Goal: Task Accomplishment & Management: Complete application form

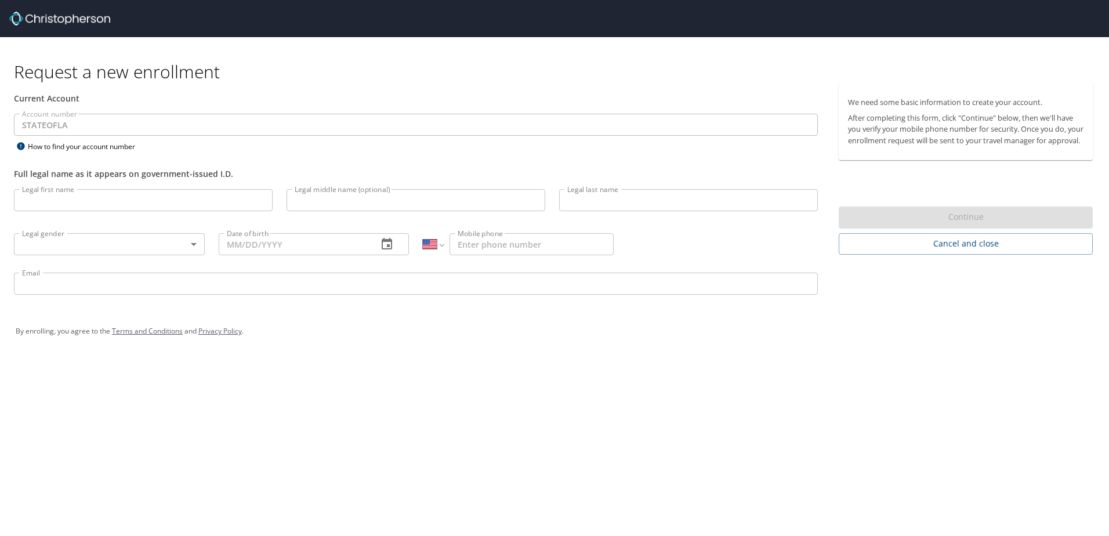
select select "US"
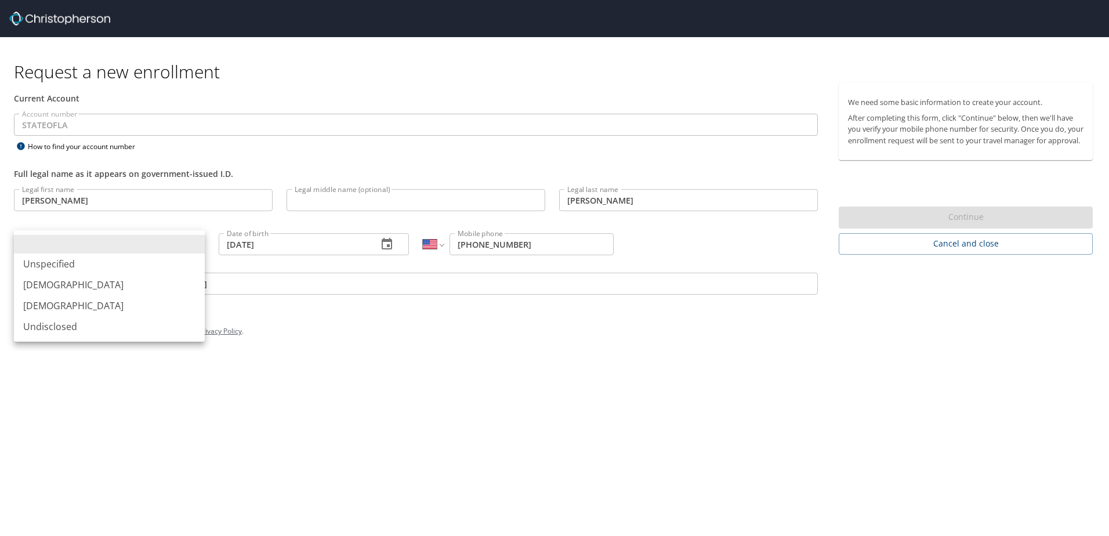
select select "US"
click at [155, 250] on body "Request a new enrollment Current Account Account number STATEOFLA Account numbe…" at bounding box center [554, 268] width 1109 height 536
click at [73, 288] on li "Male" at bounding box center [109, 284] width 191 height 21
type input "Male"
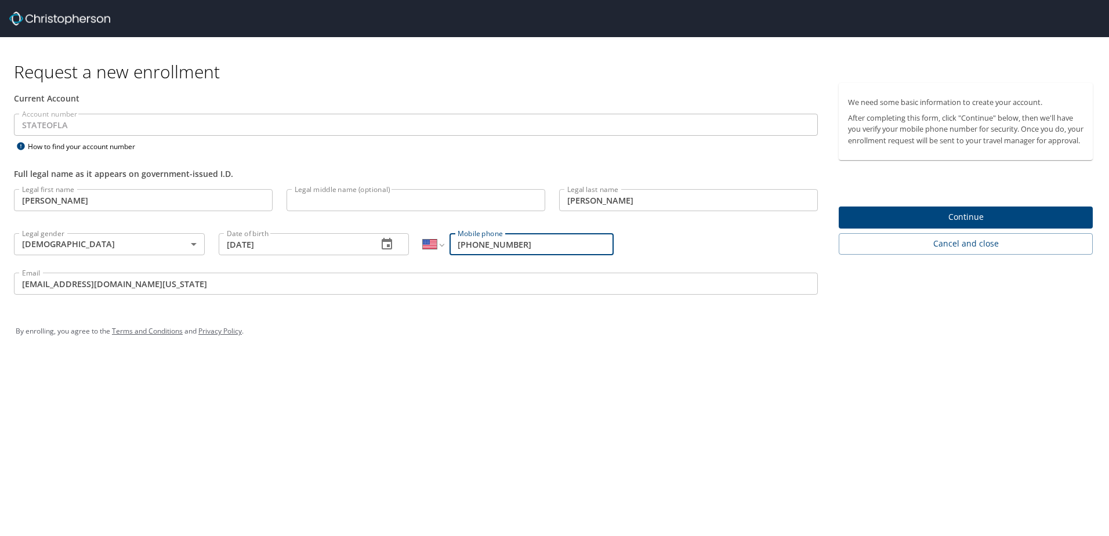
click at [550, 252] on input "1 (225) 922-1248" at bounding box center [532, 244] width 164 height 22
click at [654, 237] on div "Legal first name Jerry Legal first name Legal middle name (optional) Legal midd…" at bounding box center [416, 243] width 818 height 123
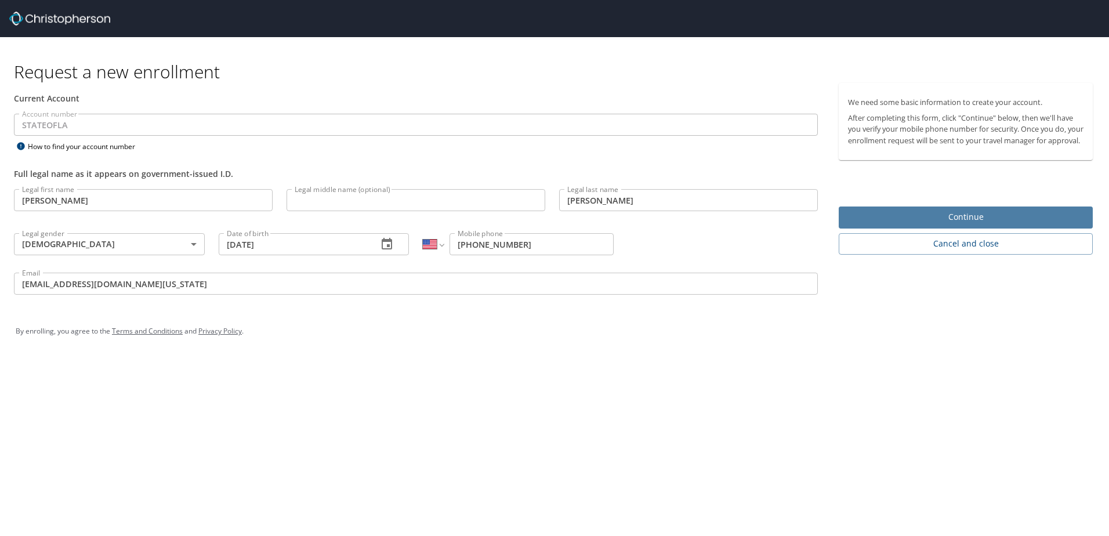
click at [931, 222] on span "Continue" at bounding box center [966, 217] width 236 height 15
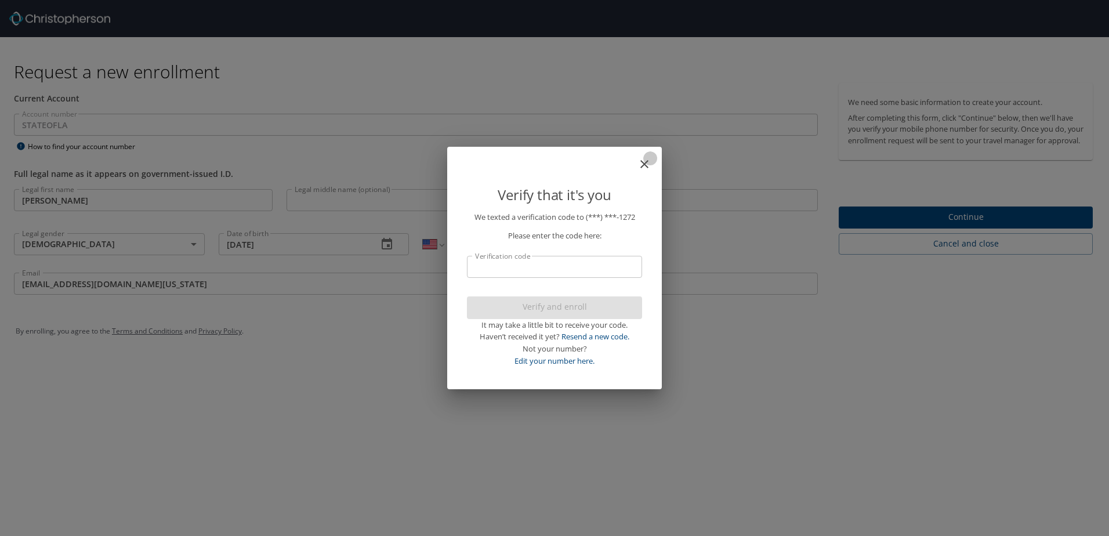
click at [640, 167] on icon "close" at bounding box center [645, 164] width 14 height 14
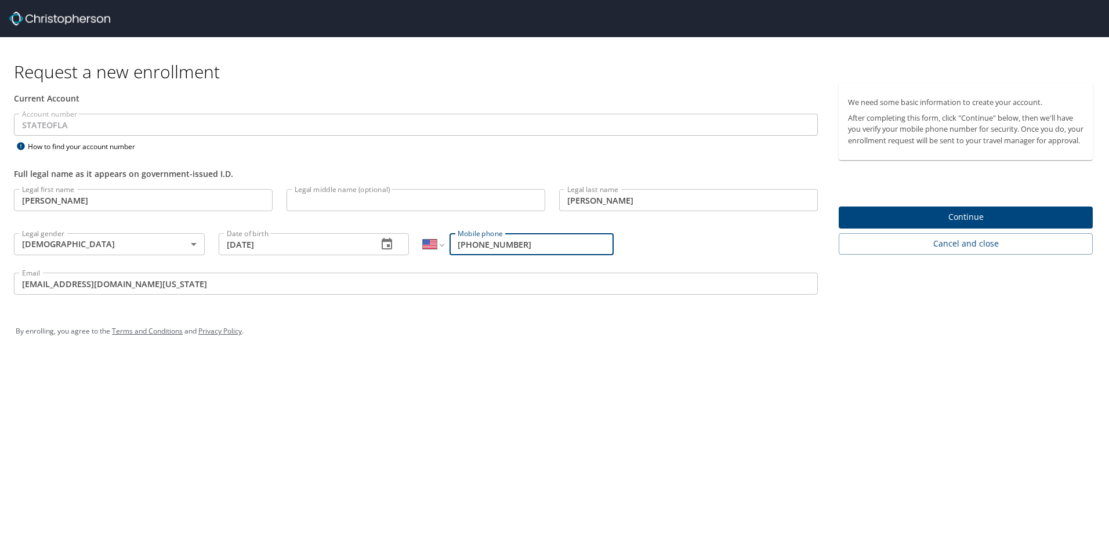
drag, startPoint x: 546, startPoint y: 249, endPoint x: 450, endPoint y: 243, distance: 95.9
click at [450, 243] on input "1 (225) 922-1272" at bounding box center [532, 244] width 164 height 22
type input "(504) 826-0195"
click at [690, 225] on div "Legal first name Jerry Legal first name Legal middle name (optional) Legal midd…" at bounding box center [416, 243] width 818 height 123
click at [903, 225] on span "Continue" at bounding box center [966, 217] width 236 height 15
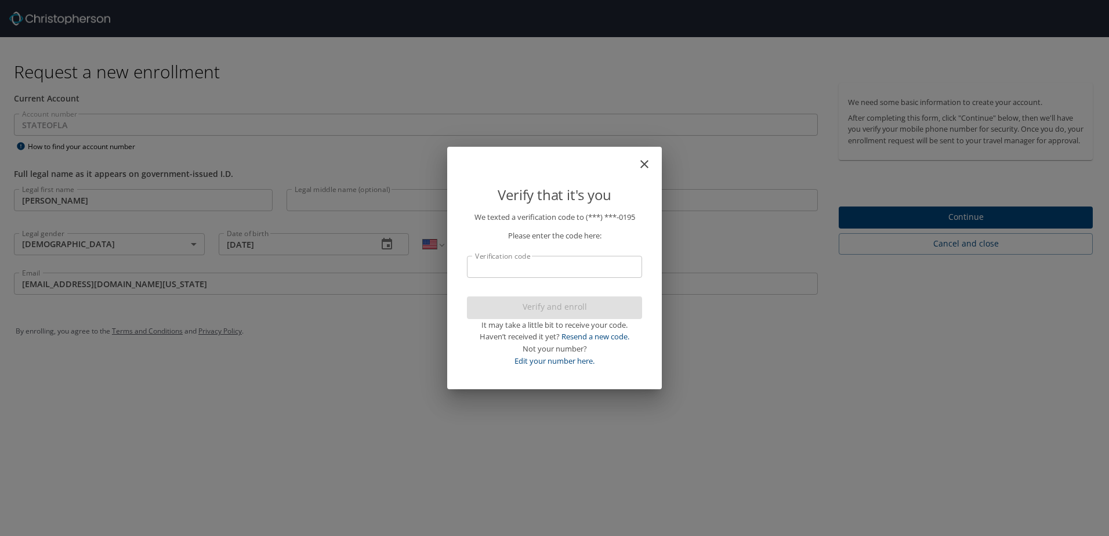
click at [570, 265] on input "Verification code" at bounding box center [554, 267] width 175 height 22
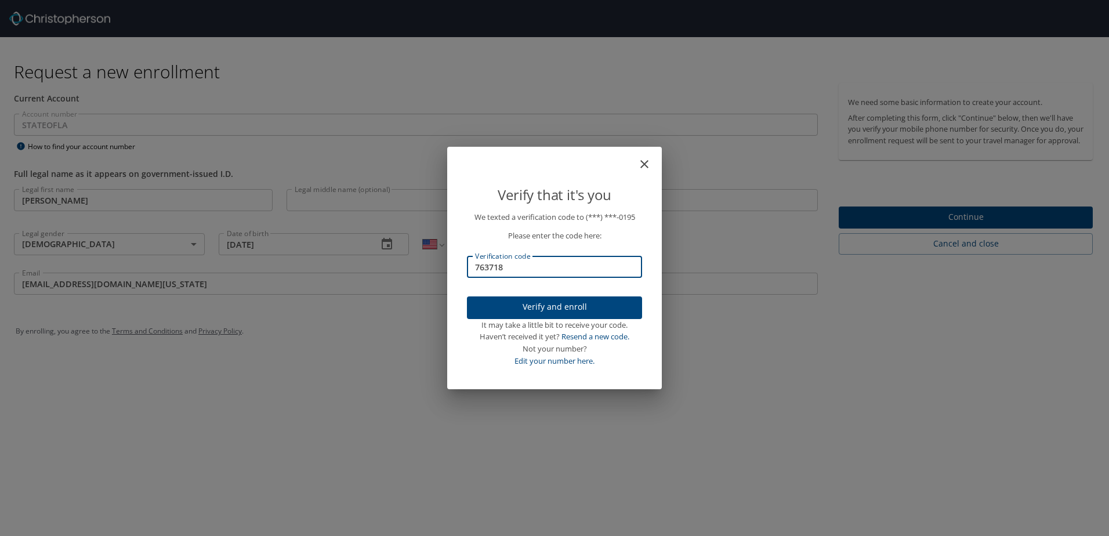
type input "763718"
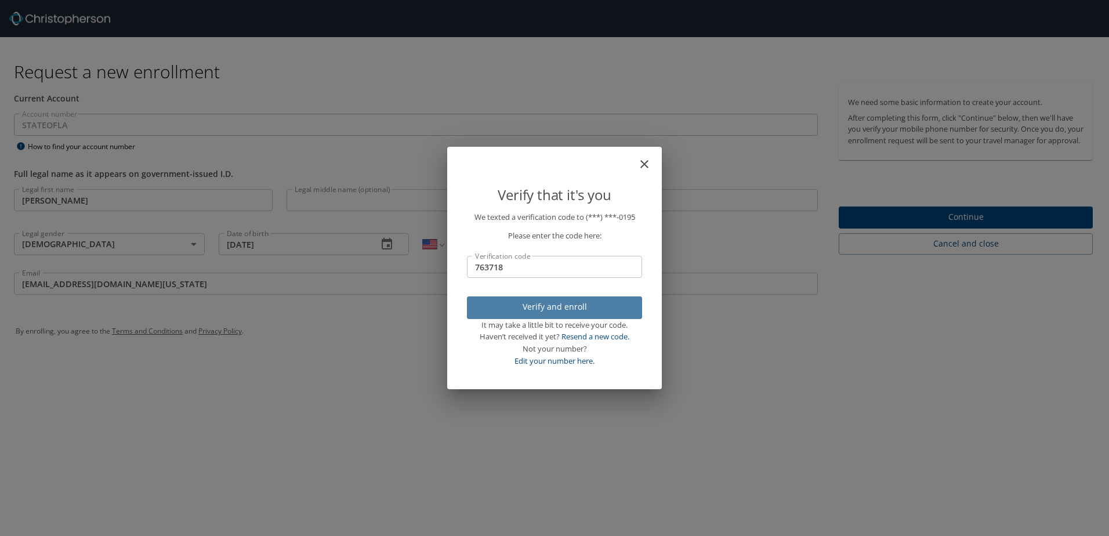
click at [562, 312] on span "Verify and enroll" at bounding box center [554, 307] width 157 height 15
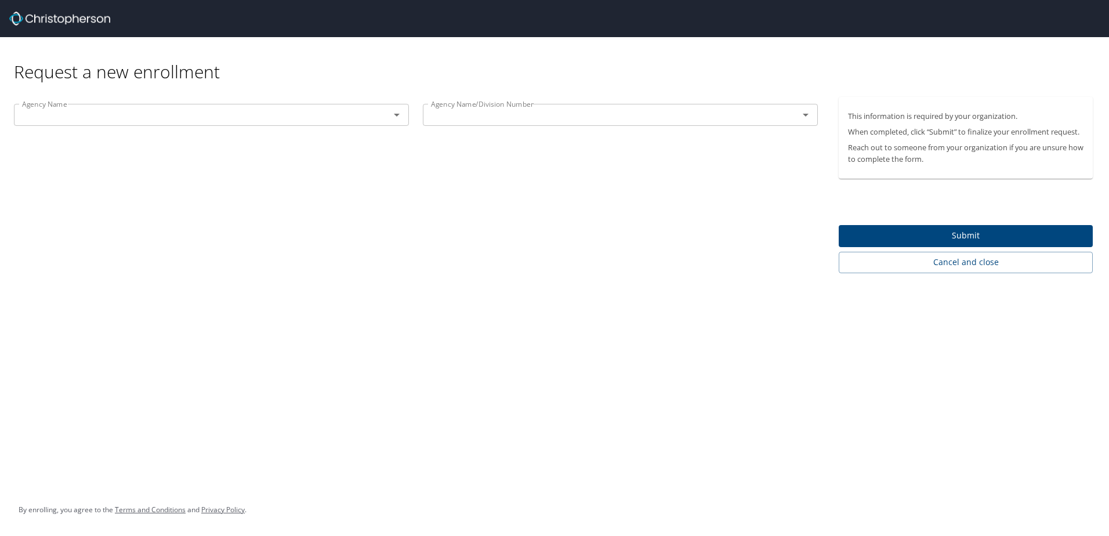
click at [555, 253] on div "Agency Name Agency Name Agency Name/Division Number Agency Name/Division Number" at bounding box center [416, 185] width 832 height 176
click at [337, 101] on div "Agency Name Agency Name" at bounding box center [211, 116] width 409 height 39
click at [337, 113] on input "text" at bounding box center [194, 114] width 354 height 15
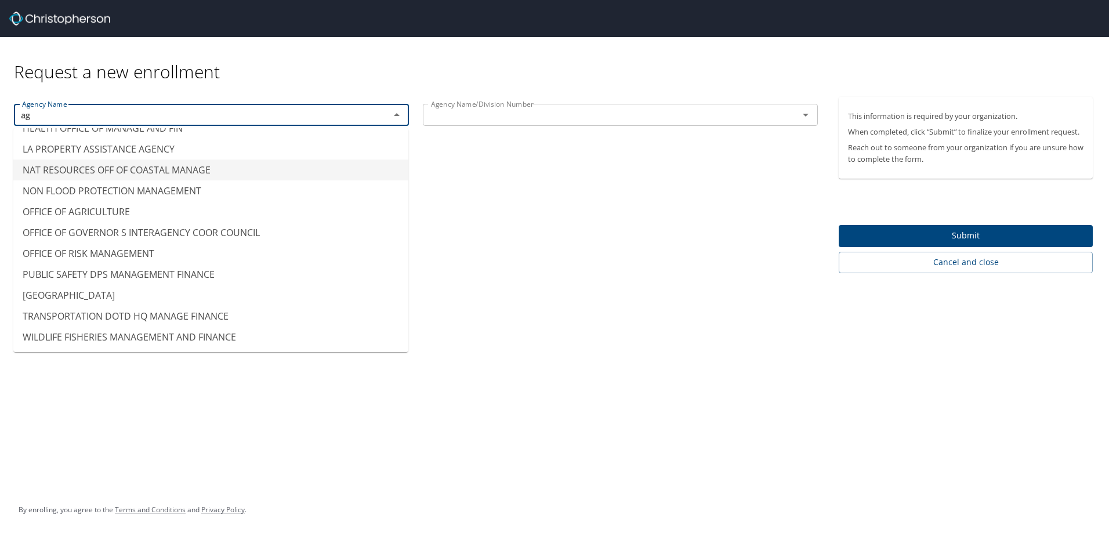
scroll to position [99, 0]
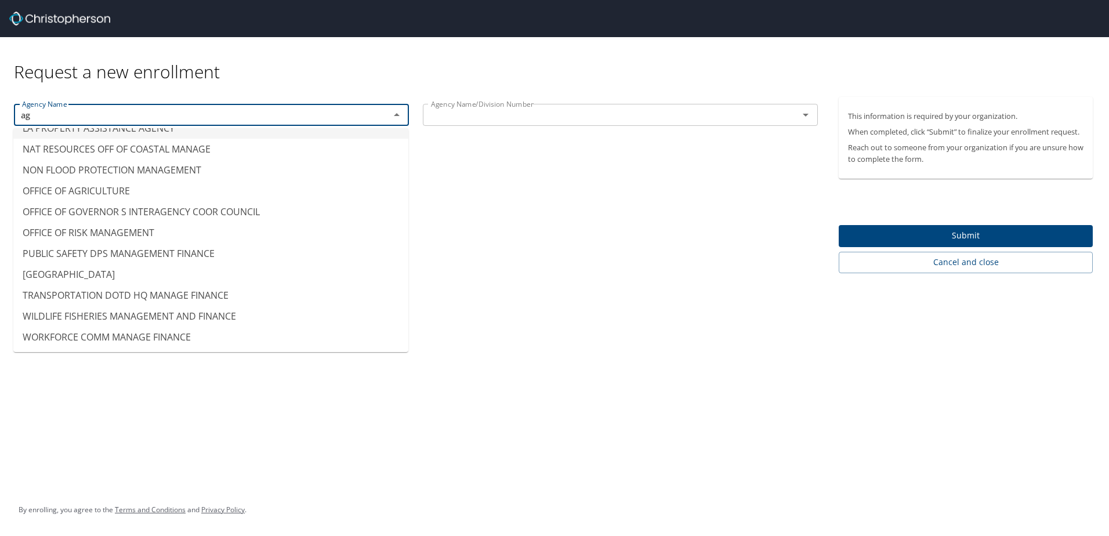
drag, startPoint x: 38, startPoint y: 118, endPoint x: 19, endPoint y: 125, distance: 20.4
click at [19, 125] on div "ag Agency Name" at bounding box center [211, 115] width 395 height 22
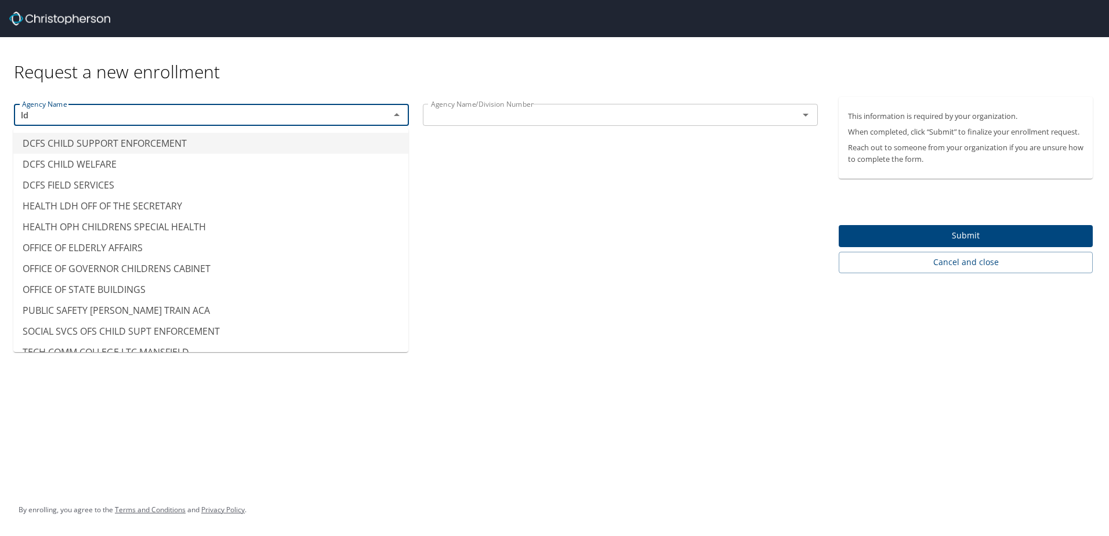
type input "l"
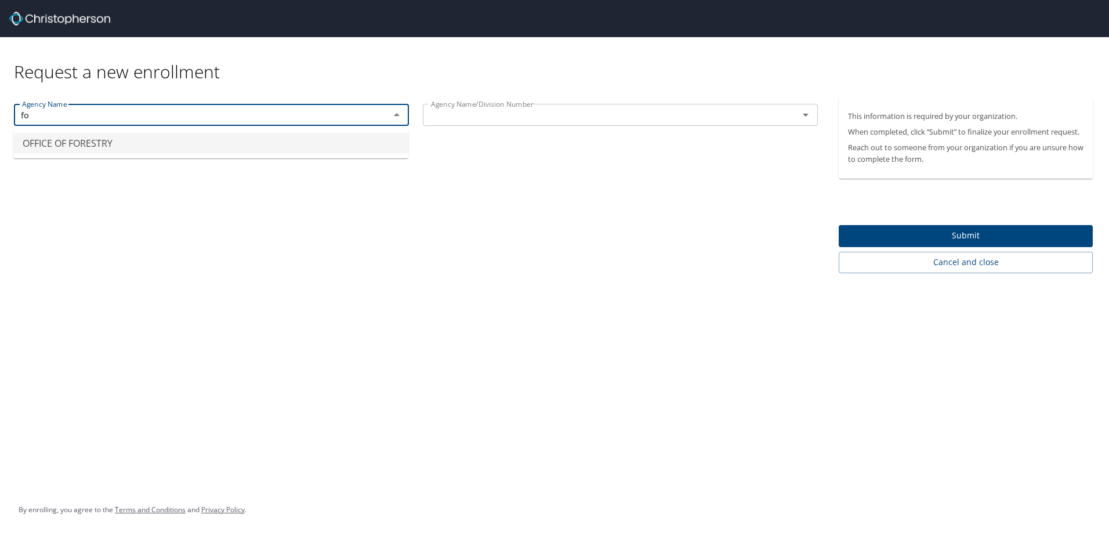
type input "f"
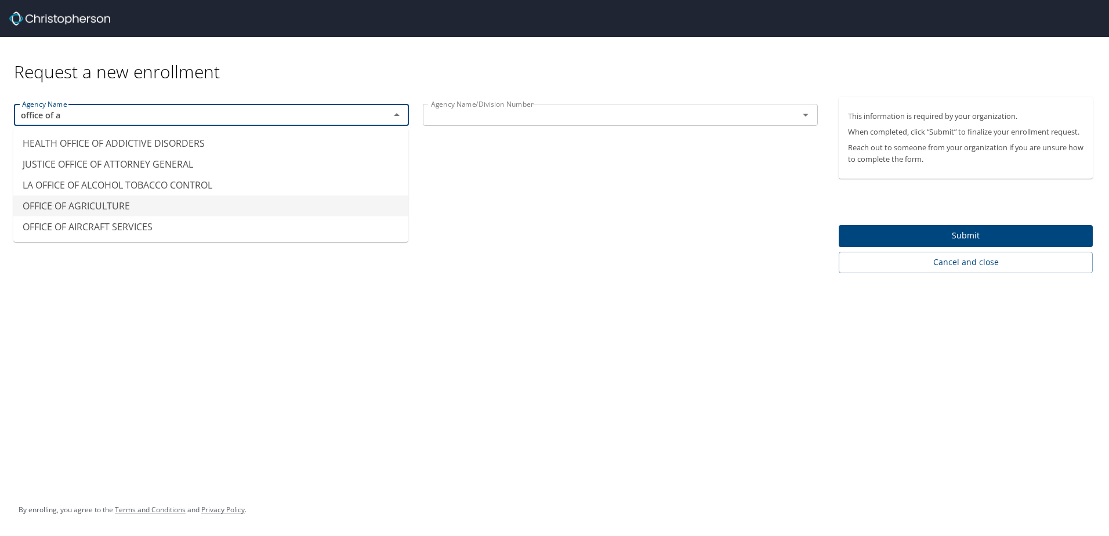
click at [93, 202] on li "OFFICE OF AGRICULTURE" at bounding box center [210, 206] width 395 height 21
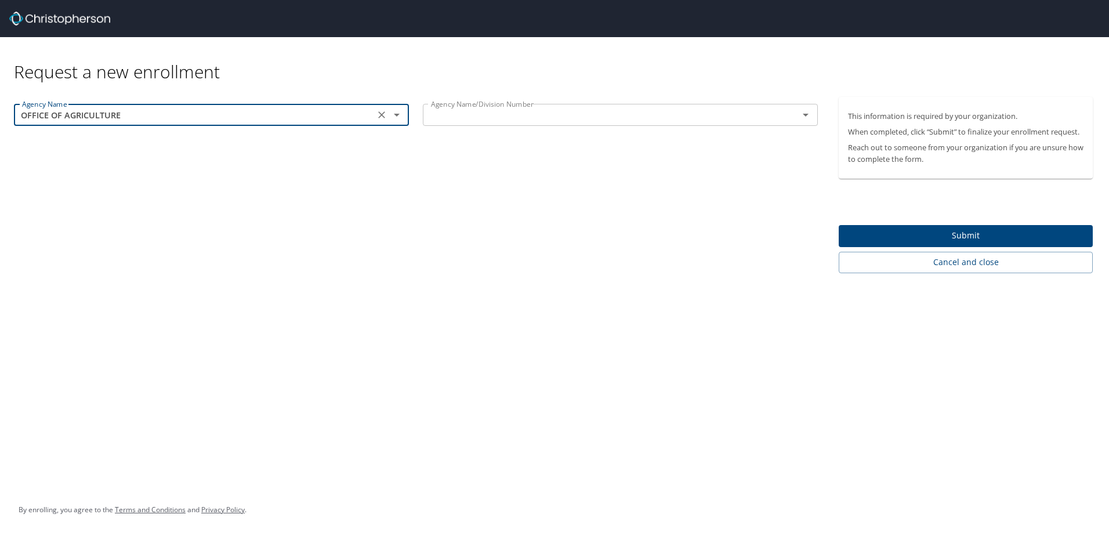
type input "OFFICE OF AGRICULTURE"
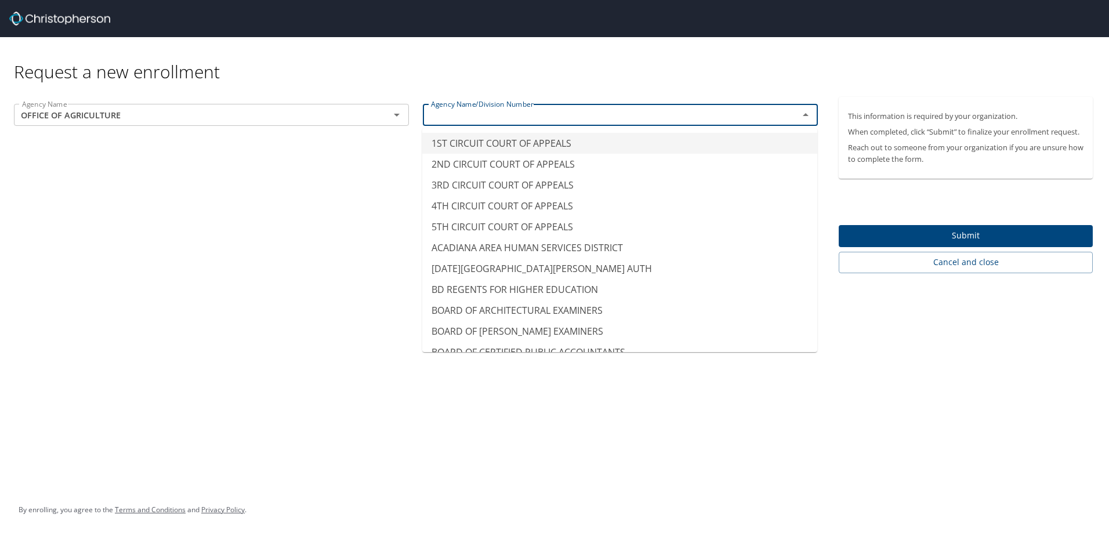
click at [473, 115] on input "text" at bounding box center [603, 114] width 354 height 15
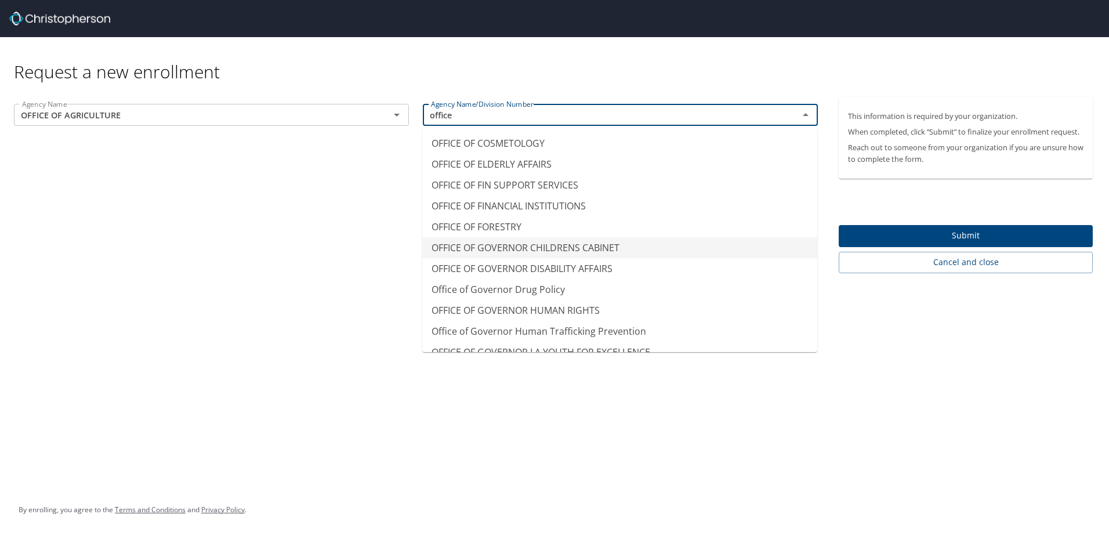
scroll to position [580, 0]
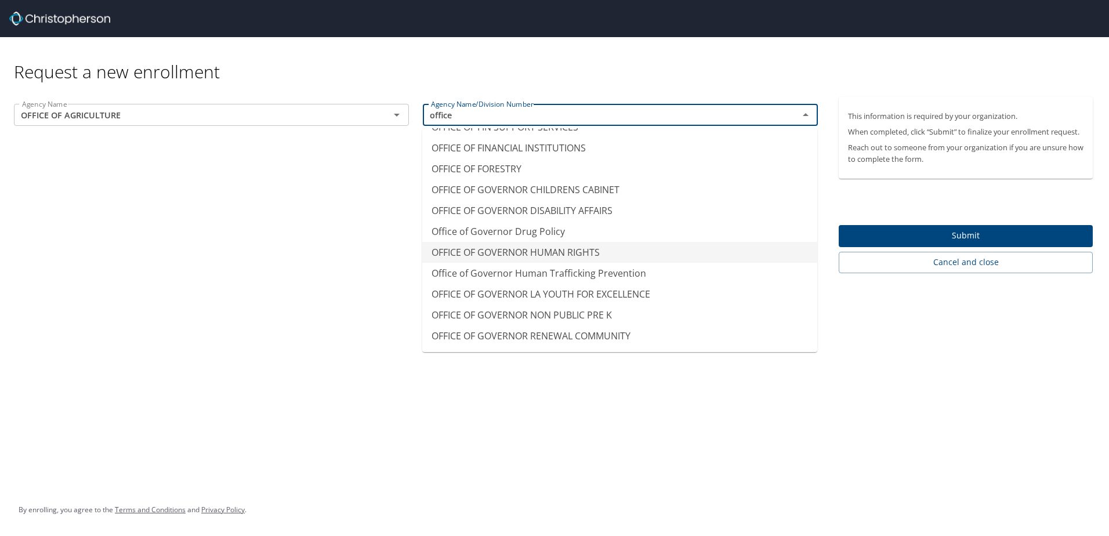
type input "OFFICE OF GOVERNOR HUMAN RIGHTS"
click at [367, 254] on div "Agency Name OFFICE OF AGRICULTURE Agency Name Agency Name/Division Number OFFIC…" at bounding box center [416, 185] width 832 height 176
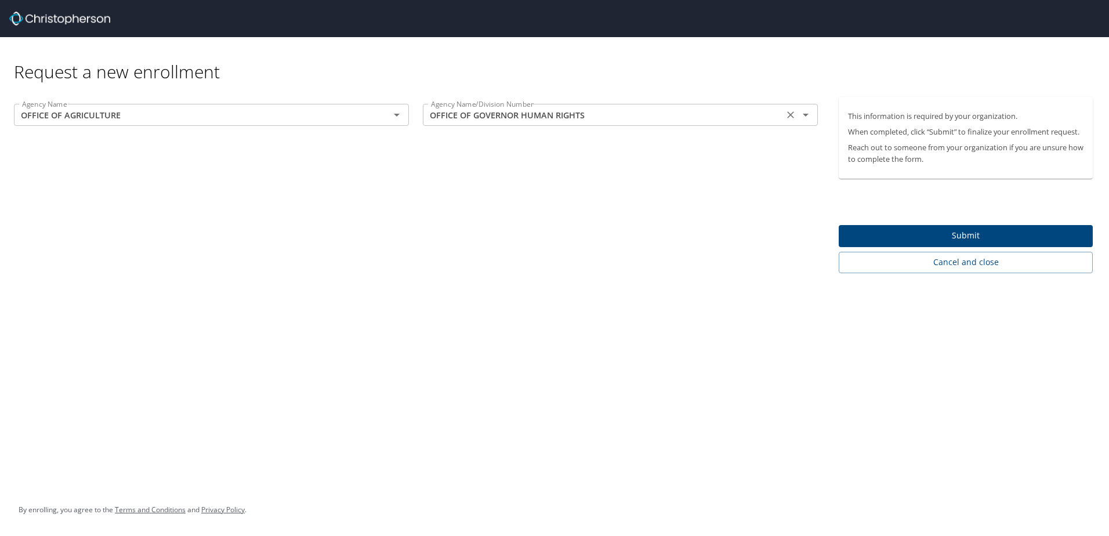
click at [576, 122] on input "OFFICE OF GOVERNOR HUMAN RIGHTS" at bounding box center [603, 114] width 354 height 15
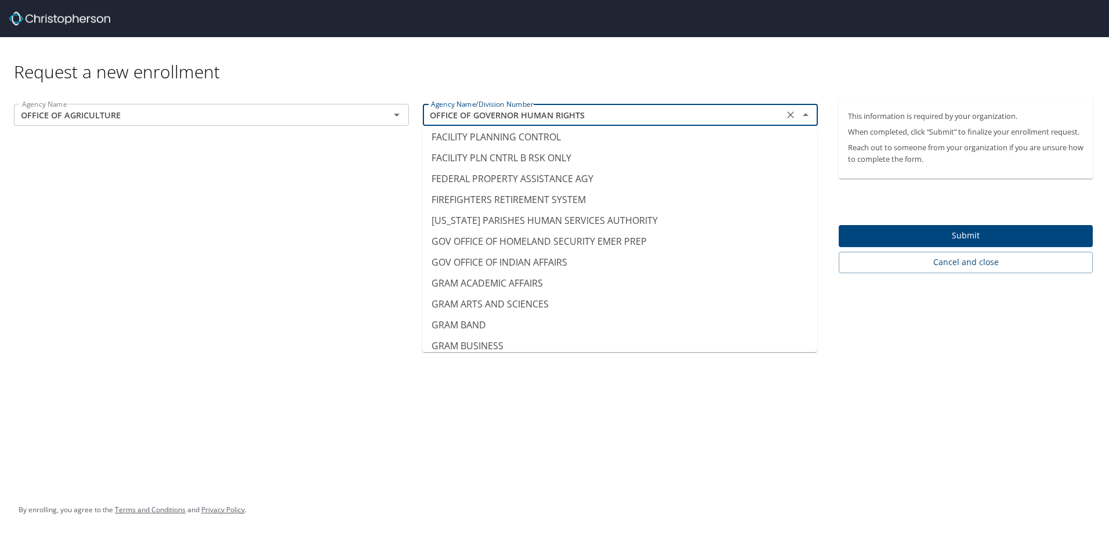
scroll to position [0, 0]
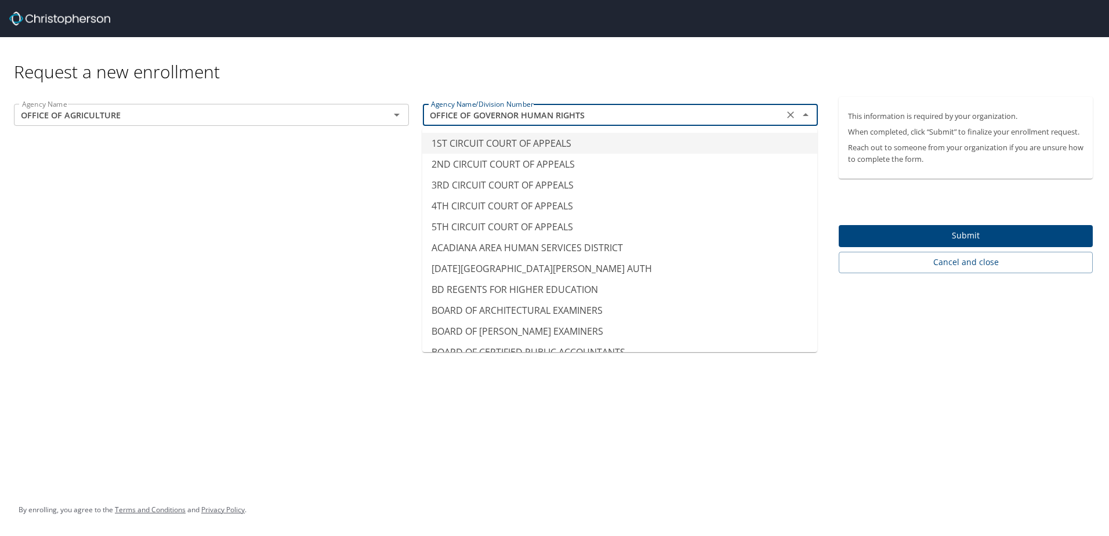
click at [630, 116] on input "OFFICE OF GOVERNOR HUMAN RIGHTS" at bounding box center [603, 114] width 354 height 15
click at [791, 118] on icon "Clear" at bounding box center [791, 115] width 12 height 12
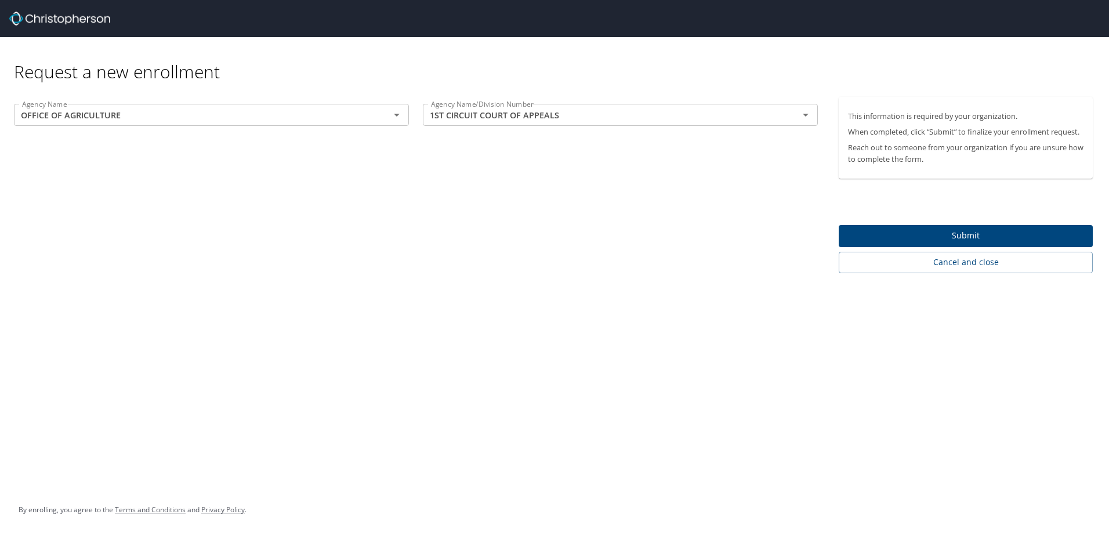
click at [710, 86] on div "Request a new enrollment" at bounding box center [554, 67] width 1109 height 60
click at [674, 118] on input "1ST CIRCUIT COURT OF APPEALS" at bounding box center [603, 114] width 354 height 15
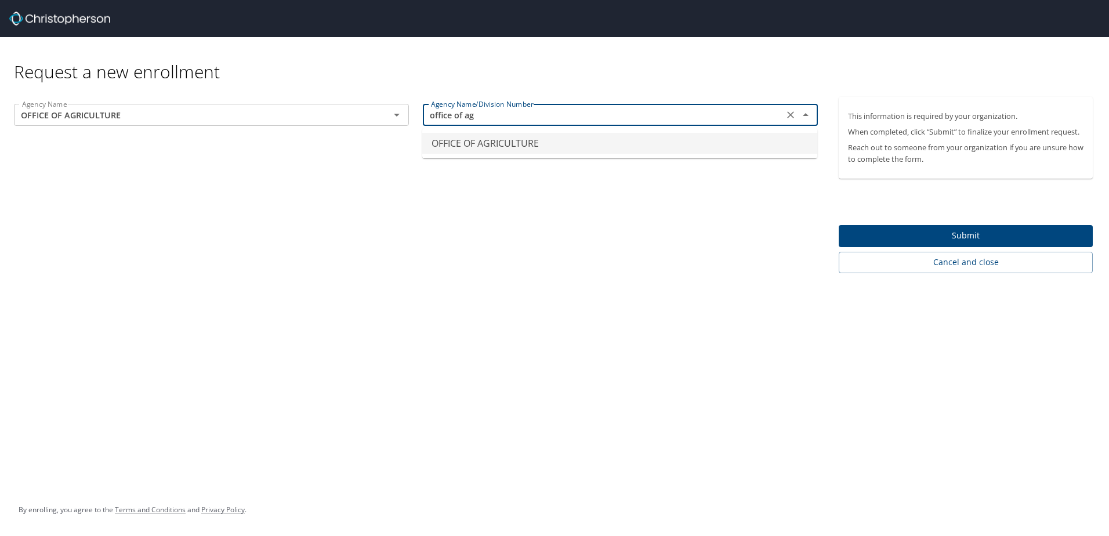
click at [536, 149] on li "OFFICE OF AGRICULTURE" at bounding box center [619, 143] width 395 height 21
type input "OFFICE OF AGRICULTURE"
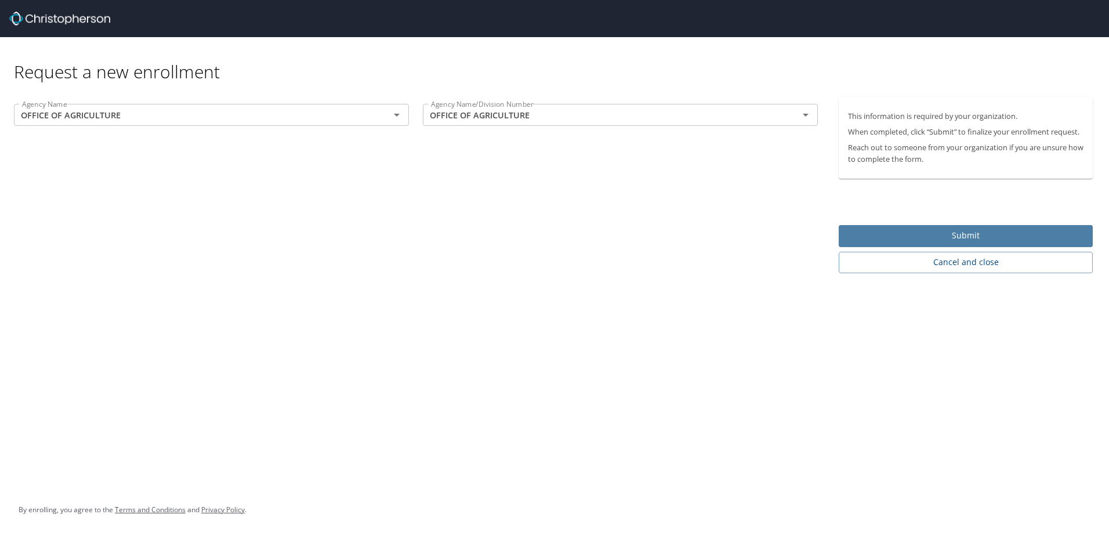
click at [921, 227] on button "Submit" at bounding box center [966, 236] width 254 height 23
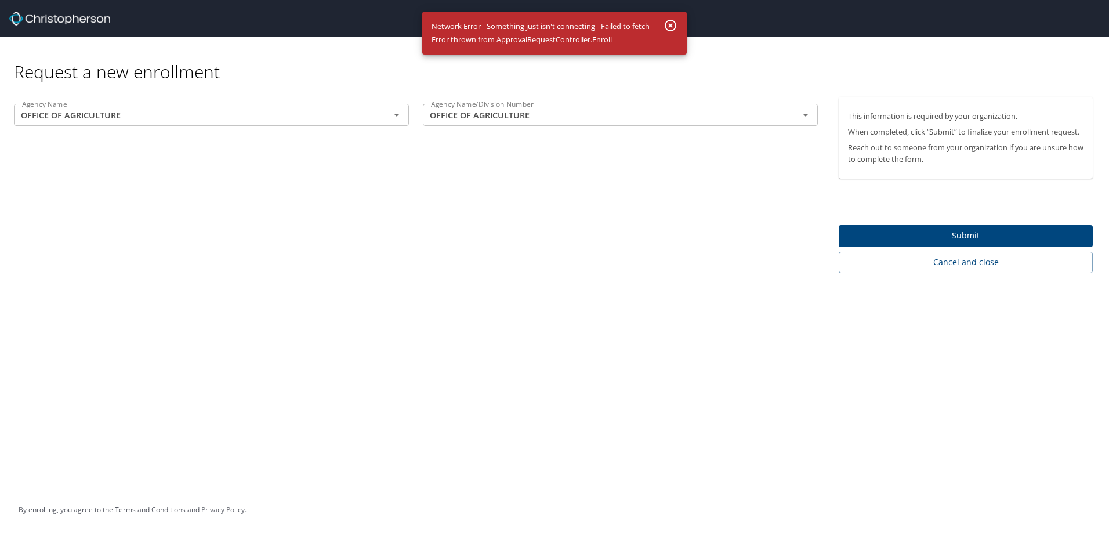
click at [674, 28] on icon "button" at bounding box center [671, 26] width 14 height 14
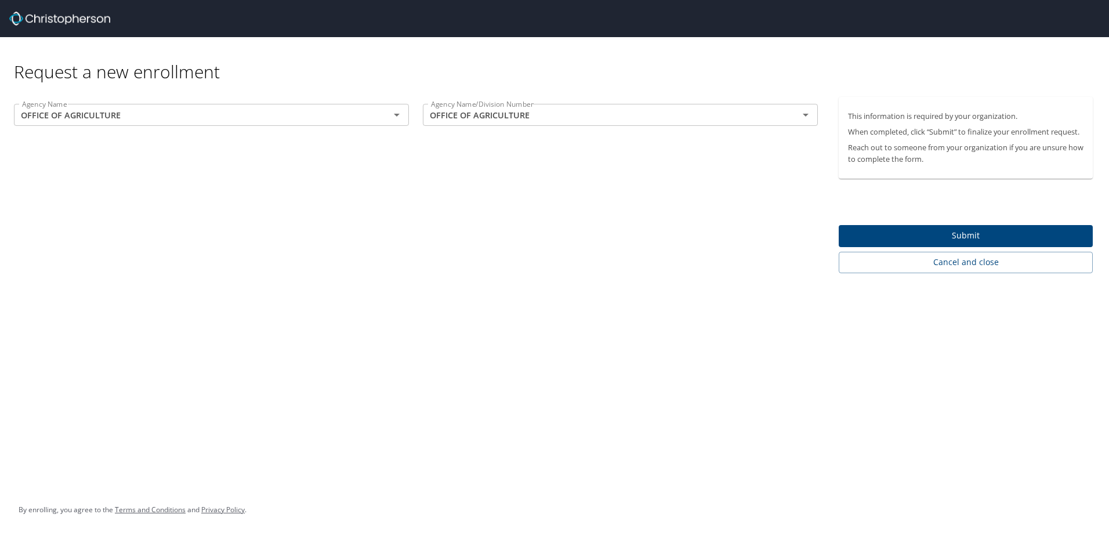
click at [878, 236] on span "Submit" at bounding box center [966, 236] width 236 height 15
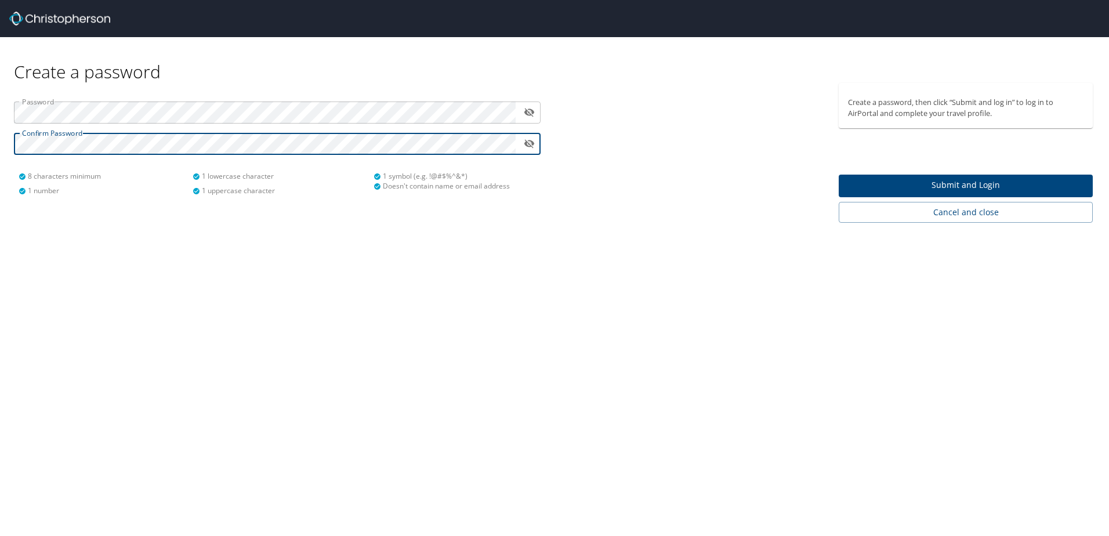
click at [908, 187] on span "Submit and Login" at bounding box center [966, 185] width 236 height 15
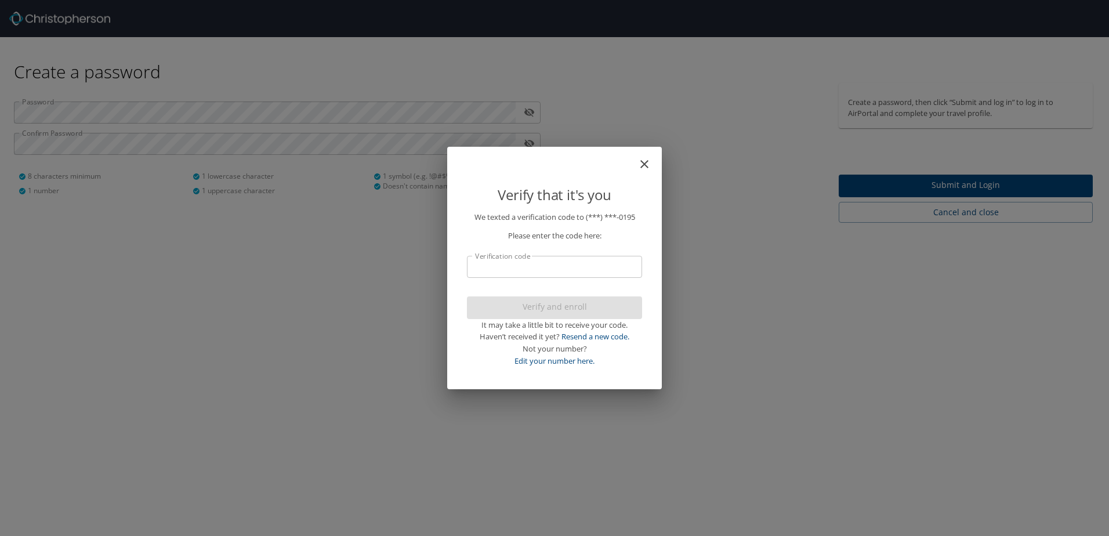
click at [555, 263] on input "Verification code" at bounding box center [554, 267] width 175 height 22
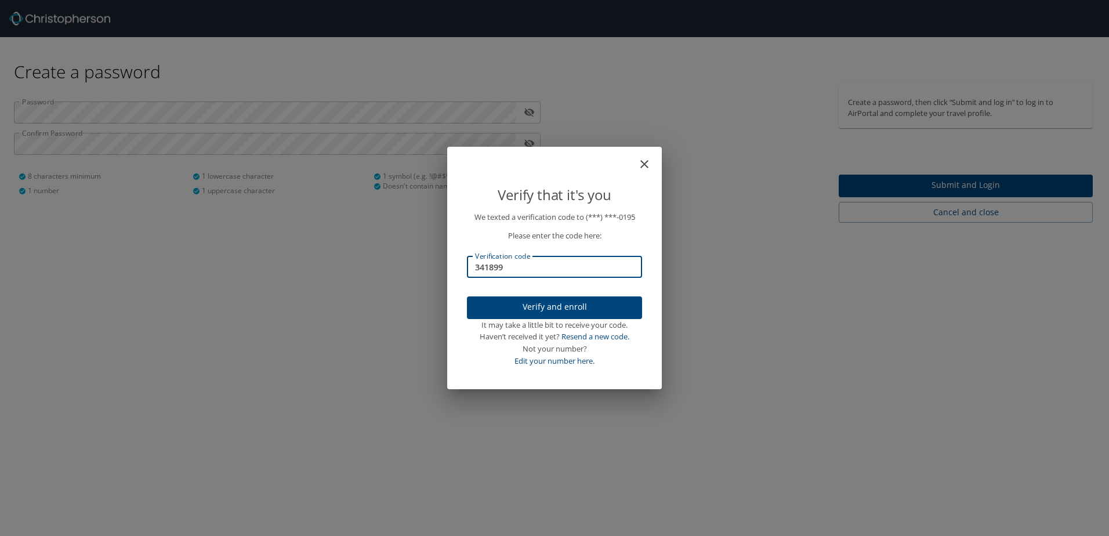
type input "341899"
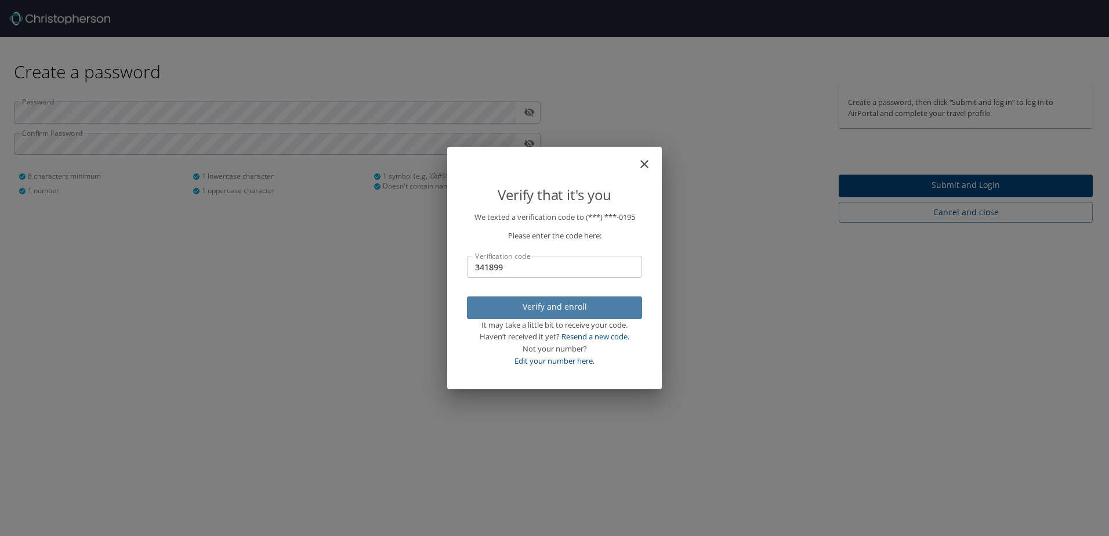
click at [544, 307] on span "Verify and enroll" at bounding box center [554, 307] width 157 height 15
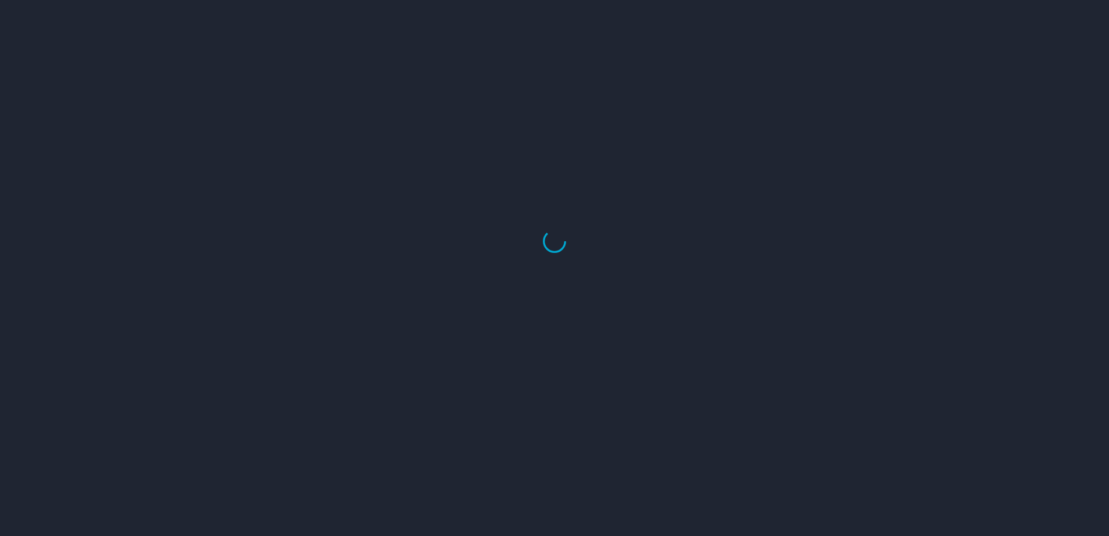
select select "US"
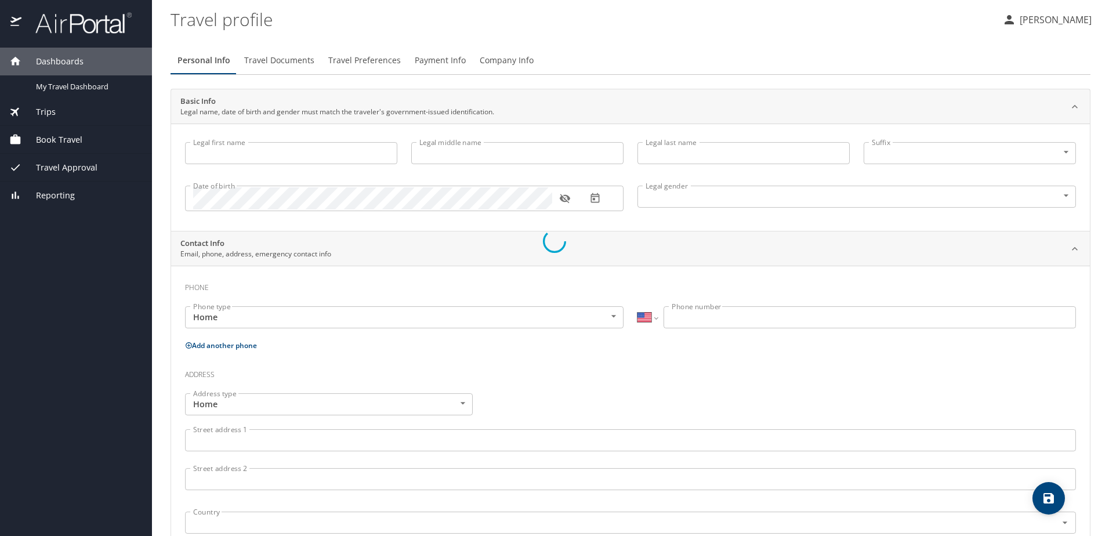
type input "Jerry"
type input "Davenport"
type input "Male"
select select "US"
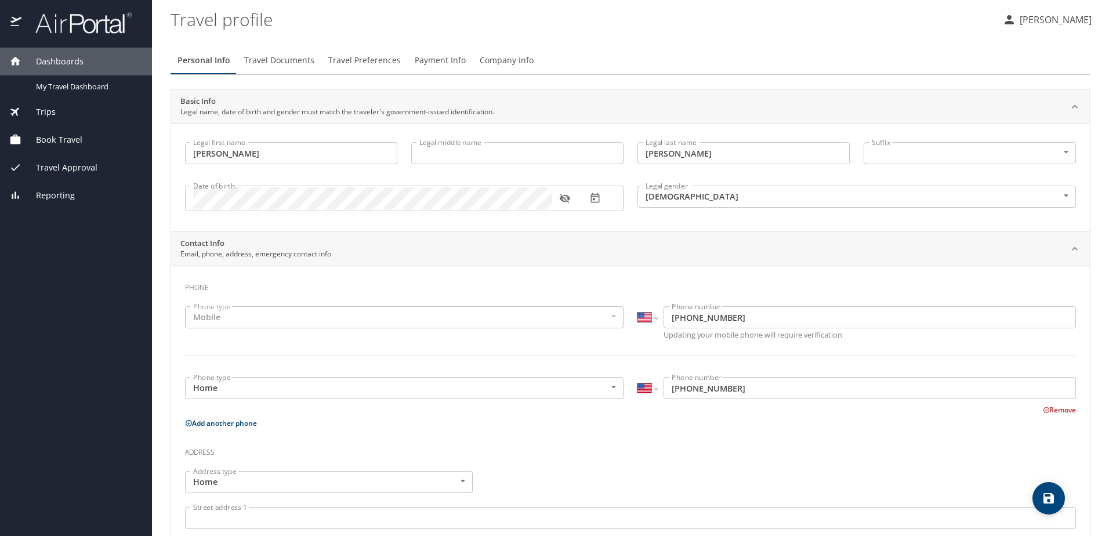
click at [74, 137] on span "Book Travel" at bounding box center [51, 139] width 61 height 13
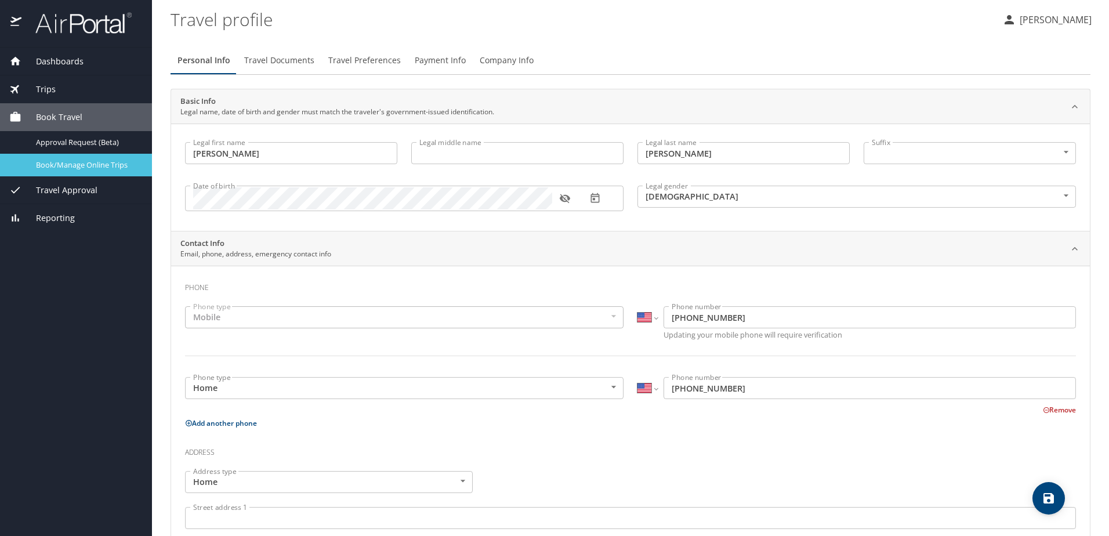
click at [128, 168] on span "Book/Manage Online Trips" at bounding box center [87, 165] width 102 height 11
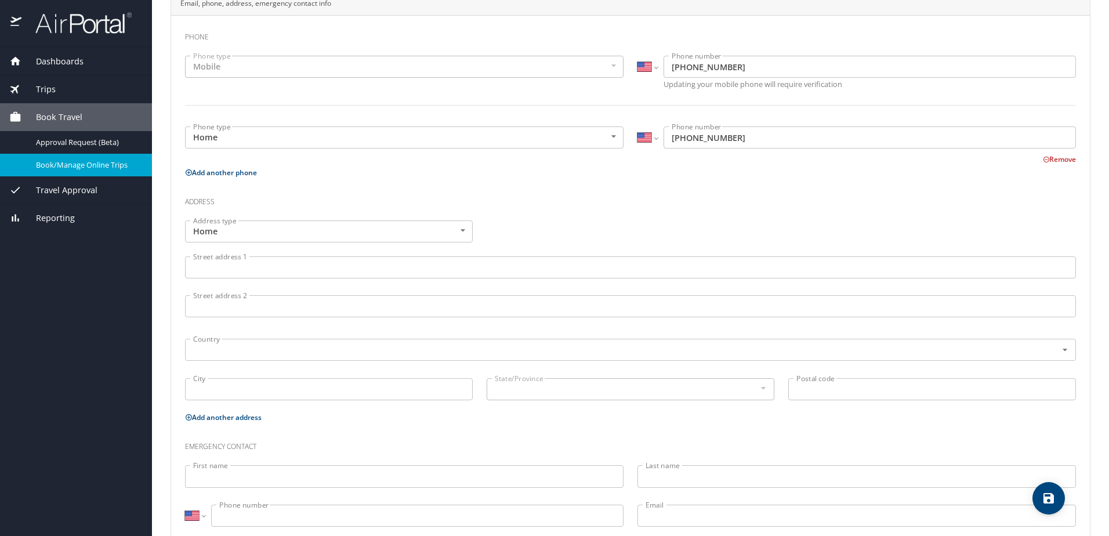
scroll to position [280, 0]
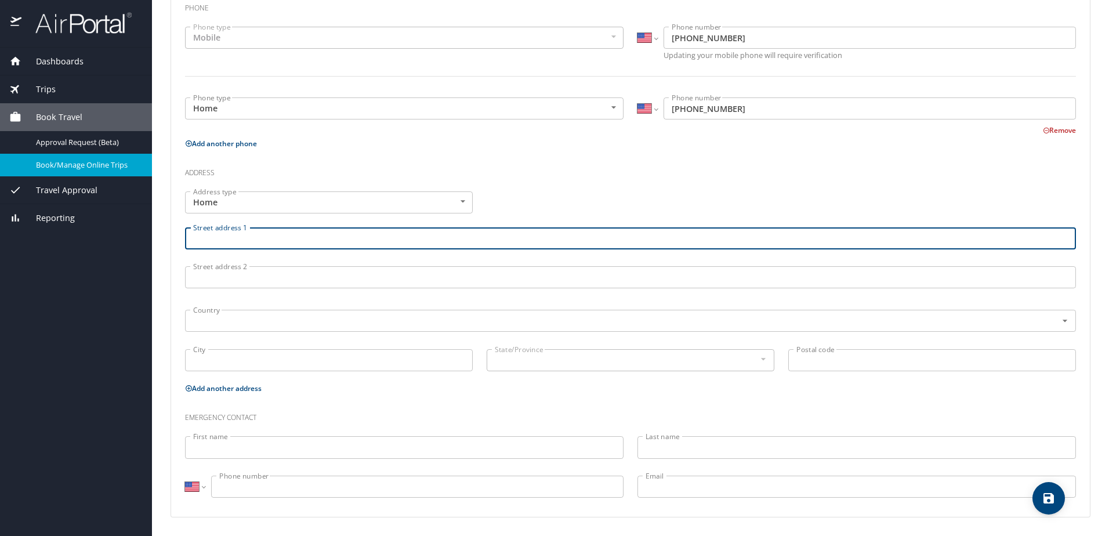
click at [209, 238] on input "Street address 1" at bounding box center [630, 238] width 891 height 22
type input "34115 walker rd n"
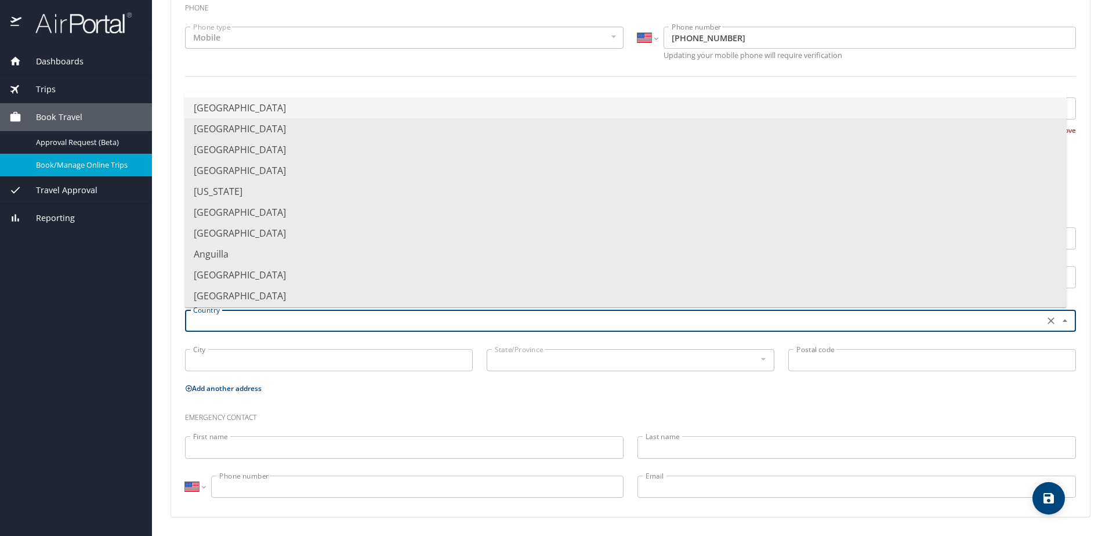
click at [255, 326] on input "text" at bounding box center [614, 320] width 850 height 15
click at [266, 110] on li "United States of America" at bounding box center [626, 107] width 883 height 21
type input "United States of America"
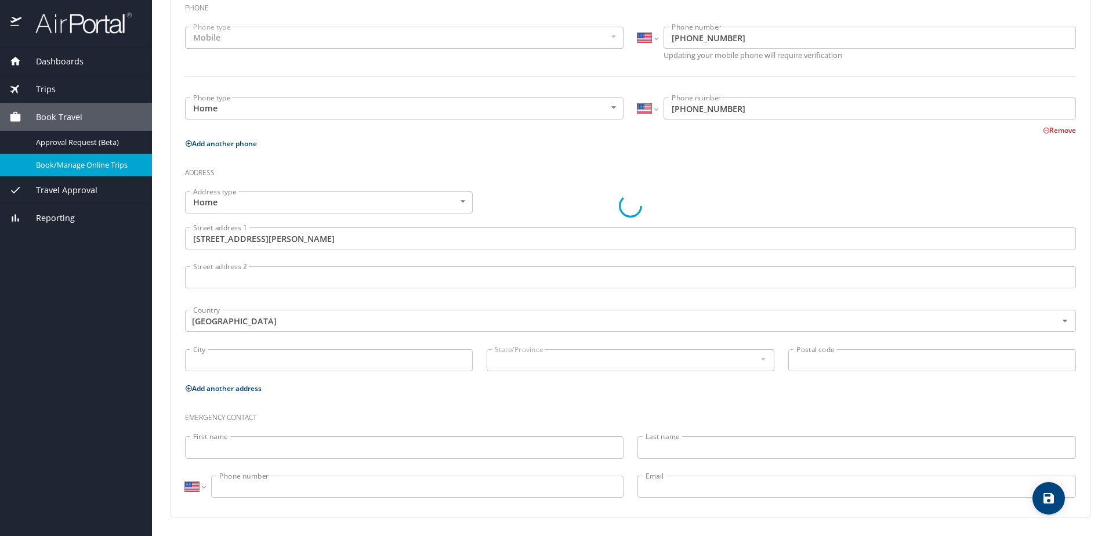
click at [229, 363] on div at bounding box center [630, 206] width 919 height 621
click at [270, 367] on input "City" at bounding box center [329, 360] width 288 height 22
type input "walker"
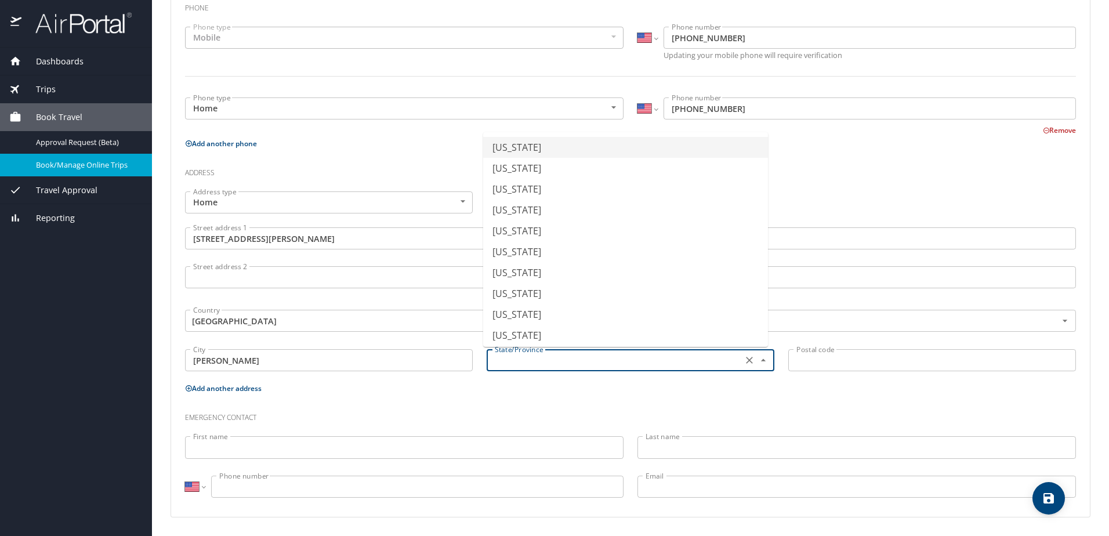
click at [587, 364] on input "text" at bounding box center [613, 360] width 247 height 15
click at [527, 211] on li "Louisiana" at bounding box center [625, 206] width 285 height 21
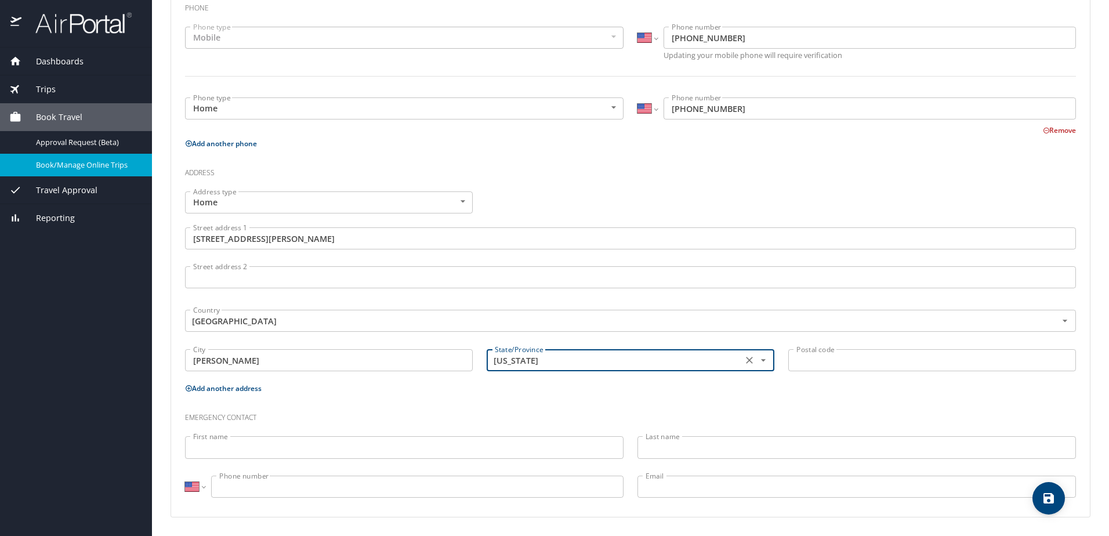
type input "Louisiana"
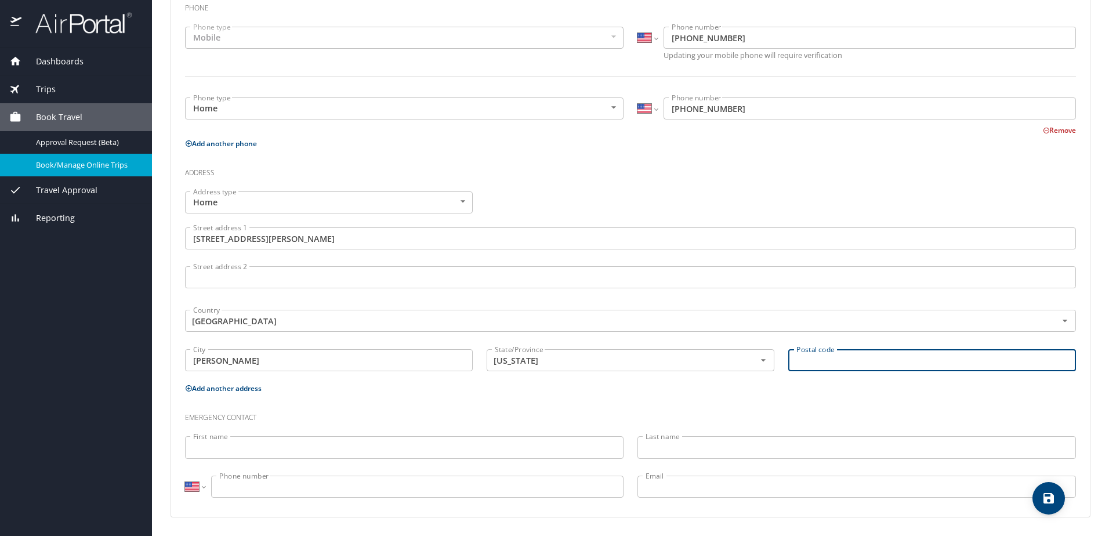
click at [855, 360] on input "Postal code" at bounding box center [933, 360] width 288 height 22
type input "70785"
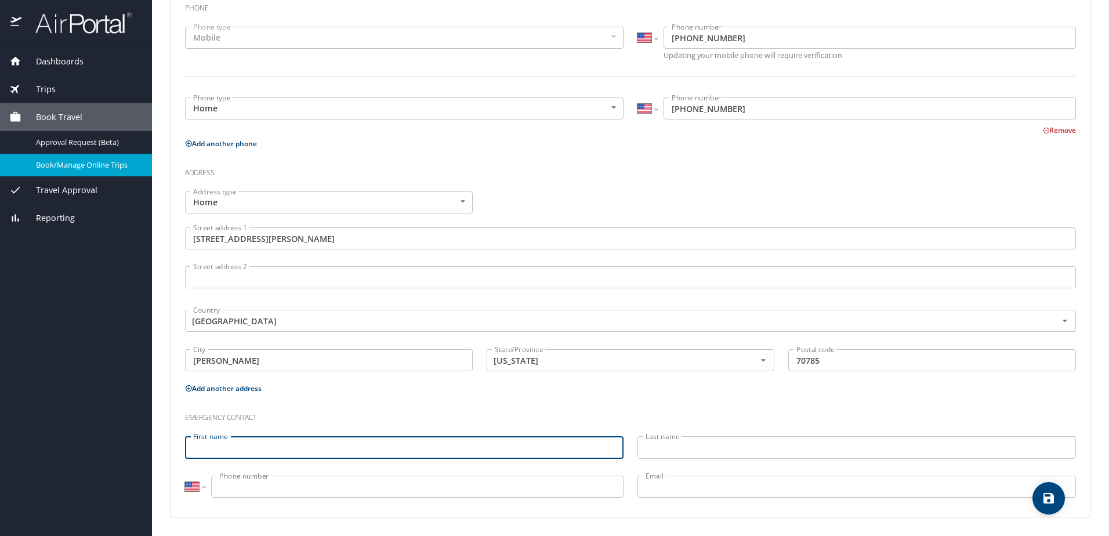
click at [320, 443] on input "First name" at bounding box center [404, 447] width 439 height 22
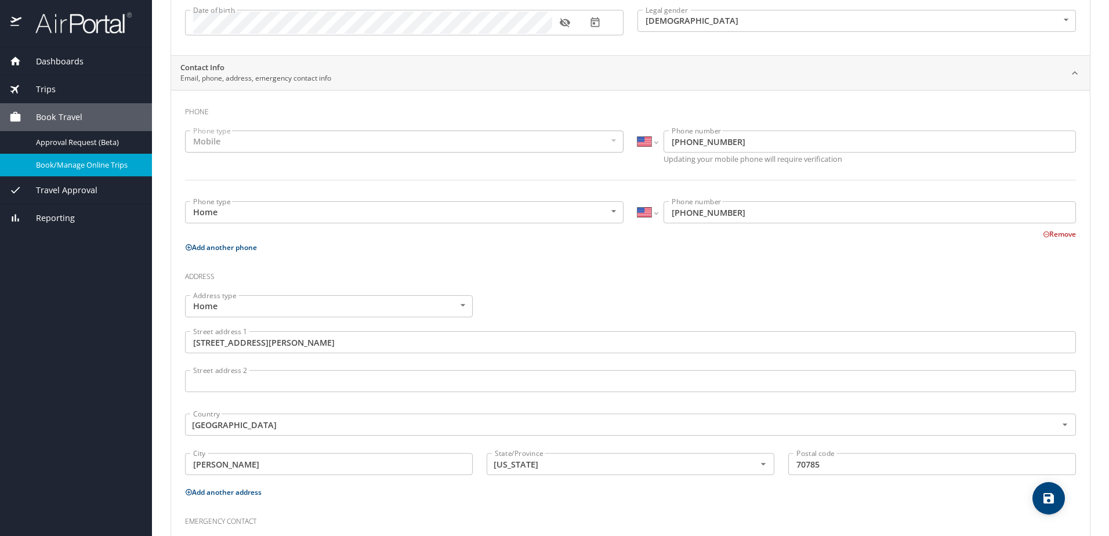
scroll to position [280, 0]
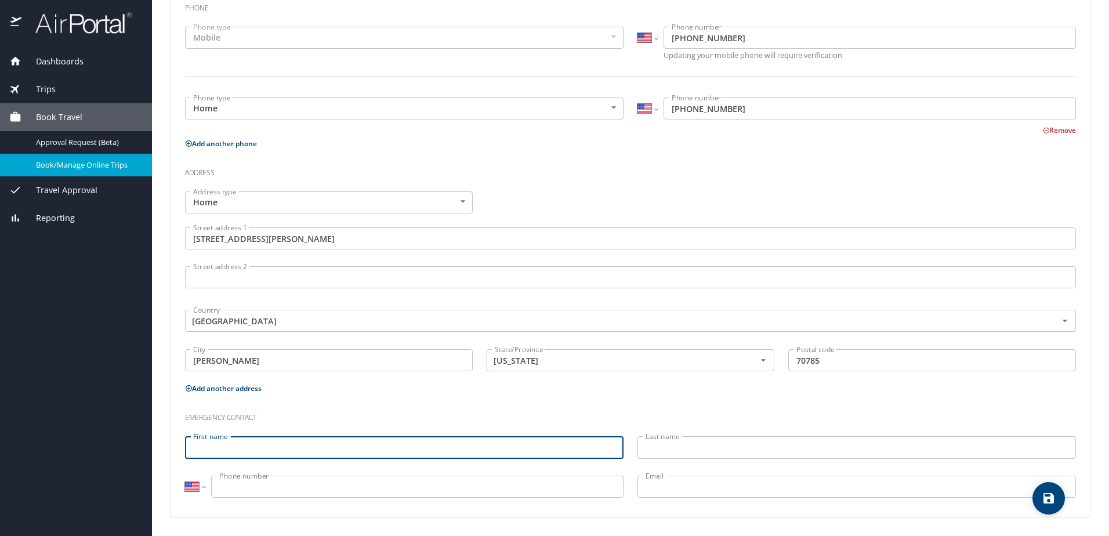
click at [1046, 499] on icon "save" at bounding box center [1049, 498] width 10 height 10
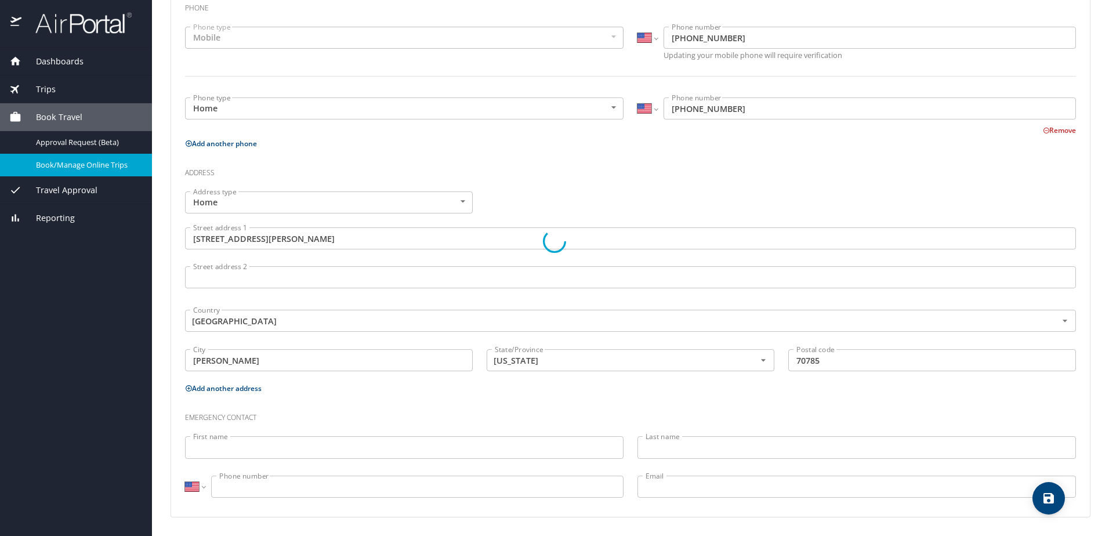
select select "US"
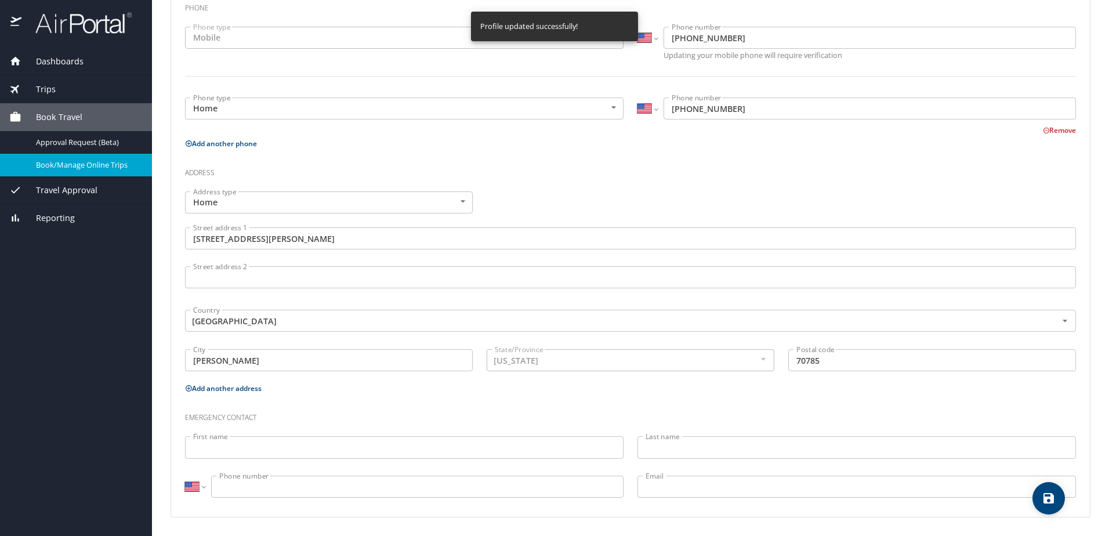
select select "US"
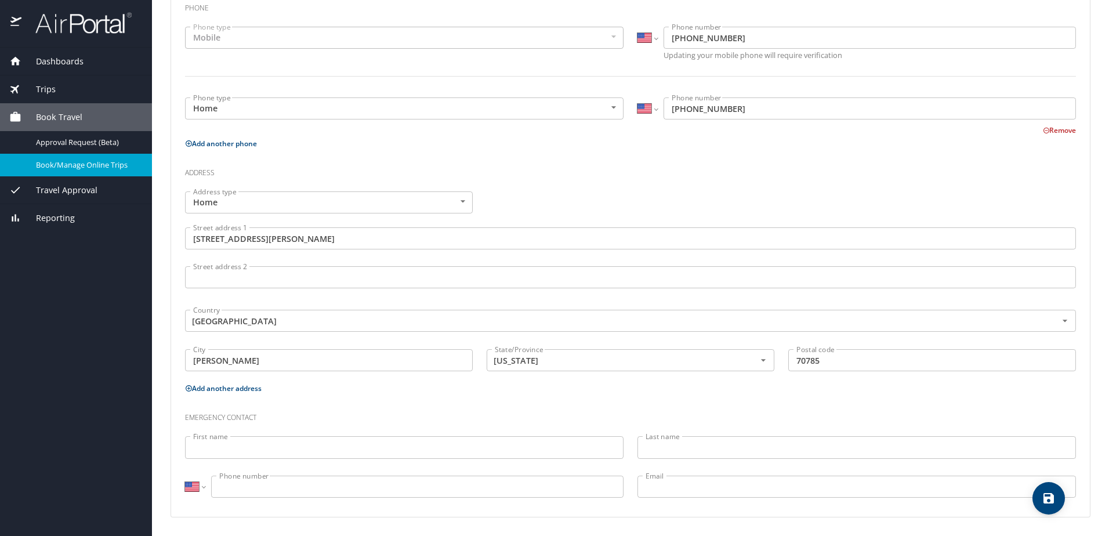
click at [835, 175] on h3 "Address" at bounding box center [630, 170] width 891 height 20
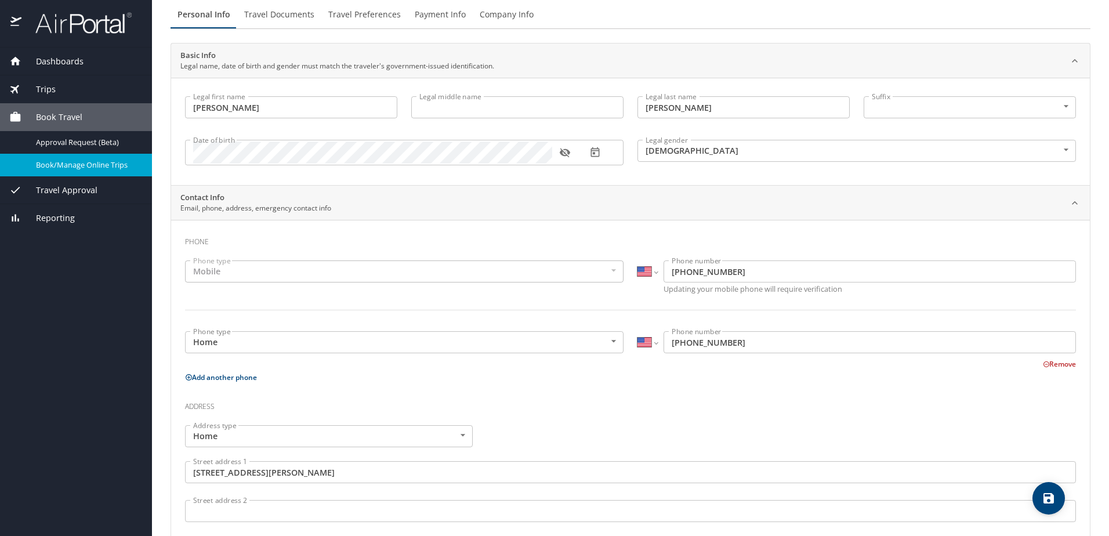
scroll to position [0, 0]
